Goal: Navigation & Orientation: Find specific page/section

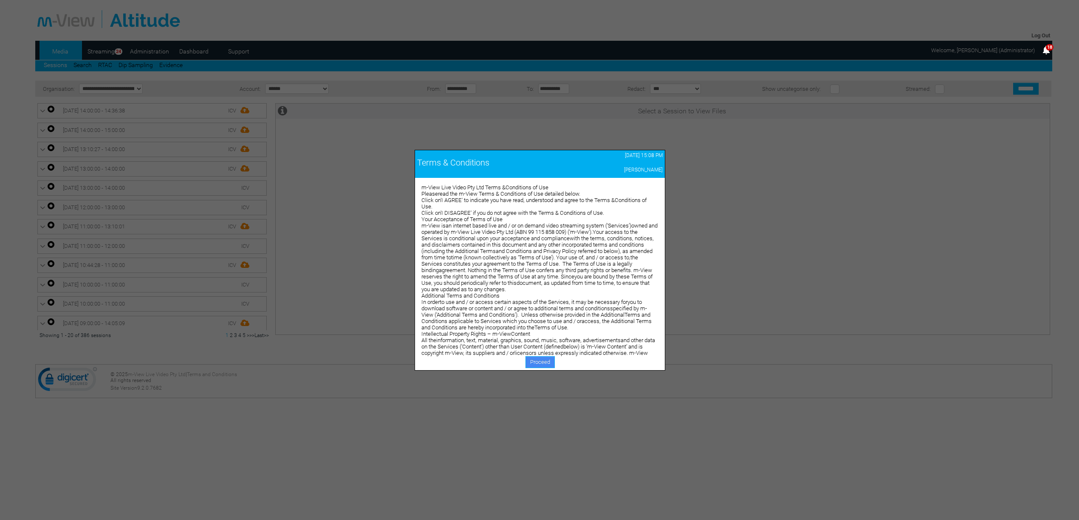
click at [538, 359] on link "Proceed" at bounding box center [539, 362] width 29 height 12
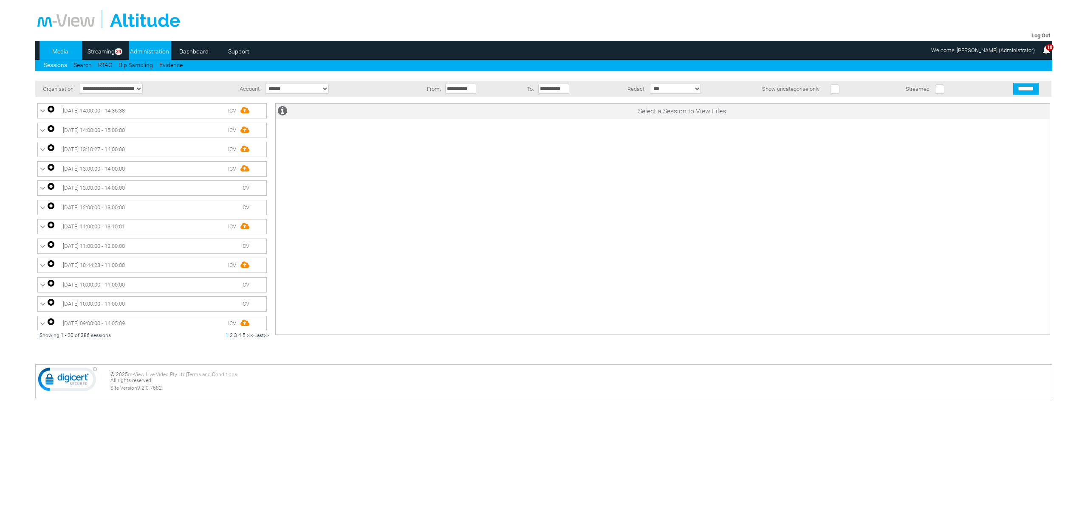
click at [138, 55] on link "Administration" at bounding box center [149, 51] width 41 height 13
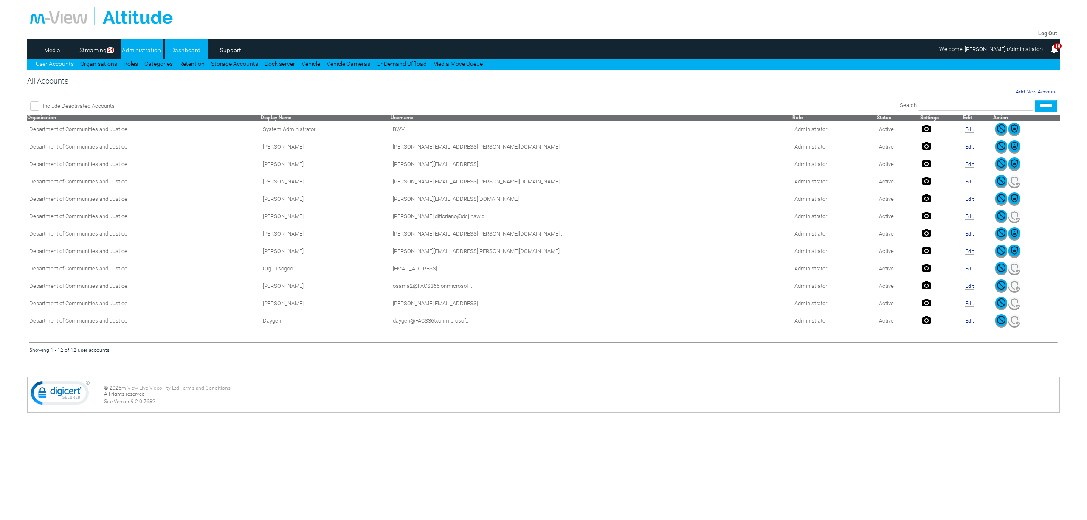
click at [167, 49] on link "Dashboard" at bounding box center [185, 50] width 41 height 13
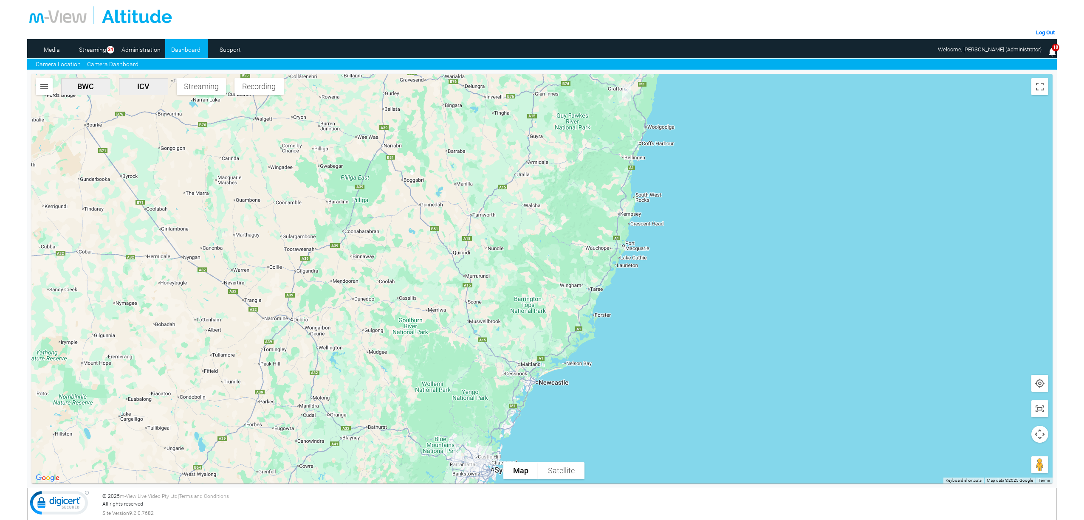
click at [113, 62] on link "Camera Dashboard" at bounding box center [112, 64] width 51 height 9
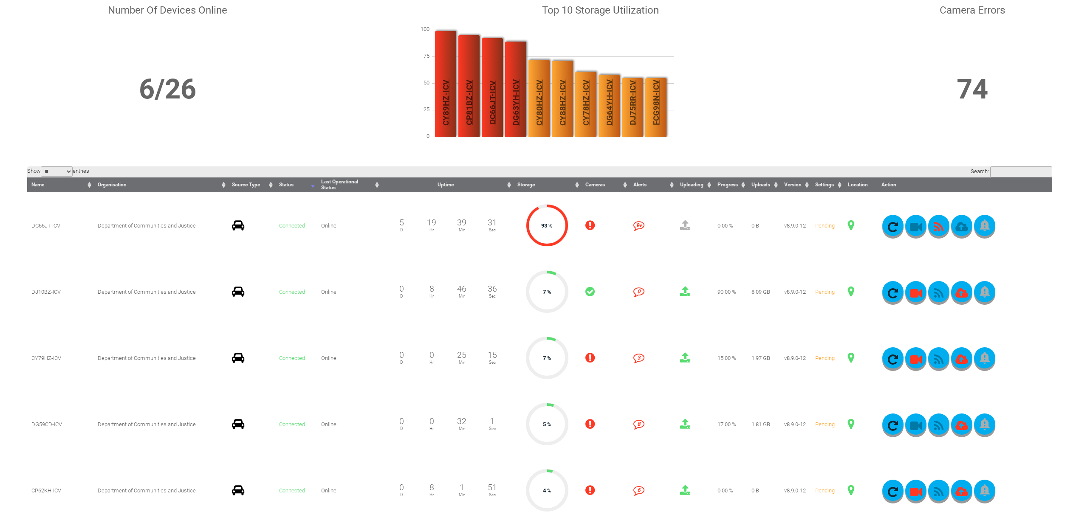
scroll to position [56, 0]
